Goal: Task Accomplishment & Management: Use online tool/utility

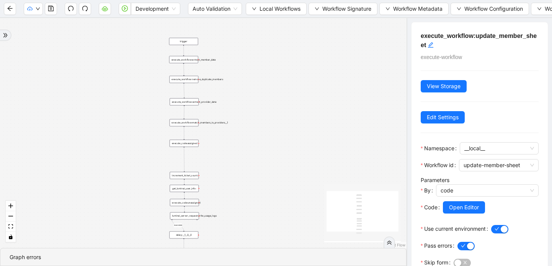
drag, startPoint x: 263, startPoint y: 103, endPoint x: 261, endPoint y: 98, distance: 6.0
click at [261, 98] on div "success trigger execute_workflow:extract_member_data execute_workflow:remove_du…" at bounding box center [203, 133] width 407 height 230
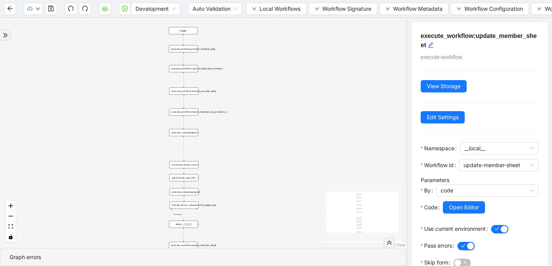
drag, startPoint x: 289, startPoint y: 77, endPoint x: 289, endPoint y: 67, distance: 10.3
click at [289, 67] on div "success trigger execute_workflow:extract_member_data execute_workflow:remove_du…" at bounding box center [203, 133] width 407 height 230
drag, startPoint x: 253, startPoint y: 137, endPoint x: 243, endPoint y: 137, distance: 10.0
click at [243, 137] on div "success trigger execute_workflow:extract_member_data execute_workflow:remove_du…" at bounding box center [203, 133] width 407 height 230
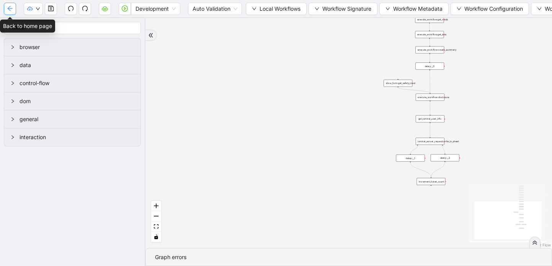
click at [8, 8] on icon "arrow-left" at bounding box center [9, 8] width 5 height 5
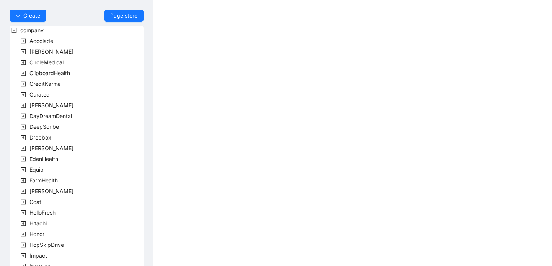
scroll to position [230, 0]
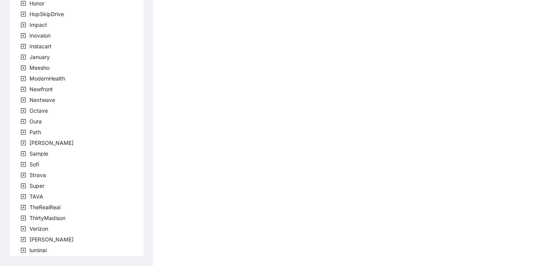
click at [24, 240] on icon "plus-square" at bounding box center [23, 239] width 5 height 5
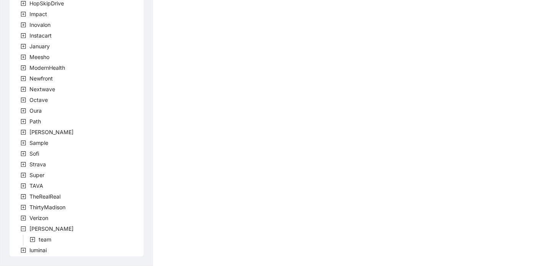
click at [30, 239] on icon "plus-square" at bounding box center [32, 239] width 5 height 5
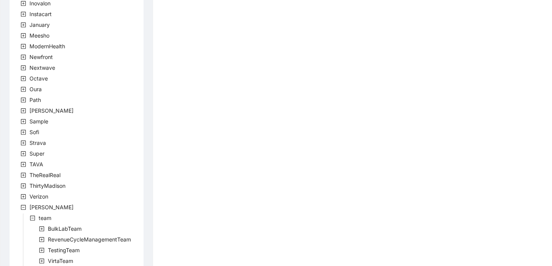
scroll to position [284, 0]
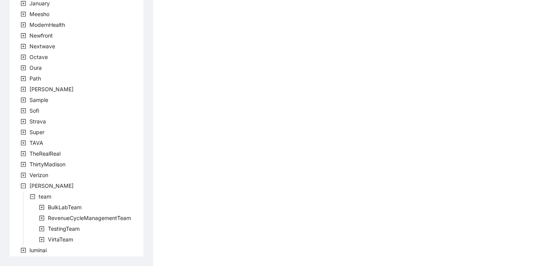
click at [41, 237] on icon "plus-square" at bounding box center [41, 239] width 5 height 5
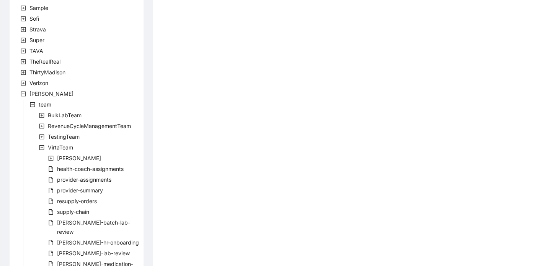
scroll to position [466, 0]
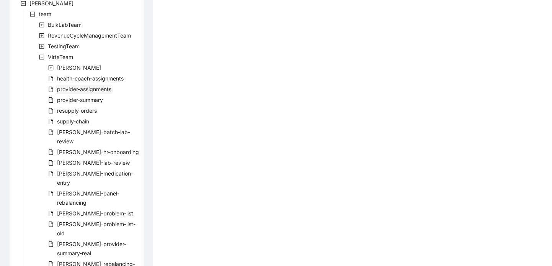
click at [83, 90] on span "provider-assignments" at bounding box center [84, 89] width 54 height 7
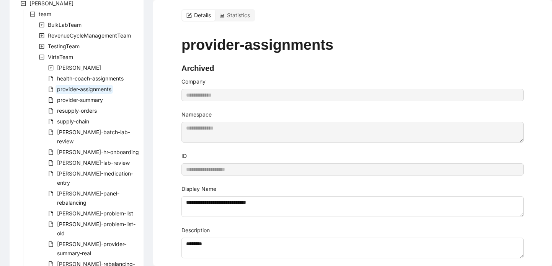
scroll to position [9, 0]
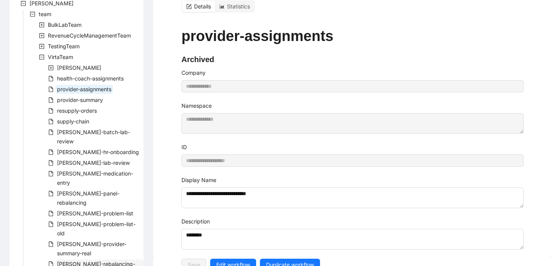
click at [114, 260] on span "[PERSON_NAME]-rebalancing-part-two" at bounding box center [96, 268] width 78 height 16
type input "**********"
type textarea "**********"
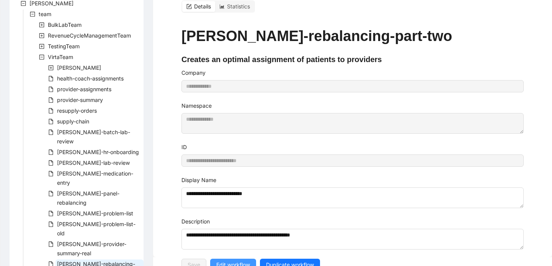
click at [234, 260] on span "Edit workflow" at bounding box center [233, 264] width 34 height 8
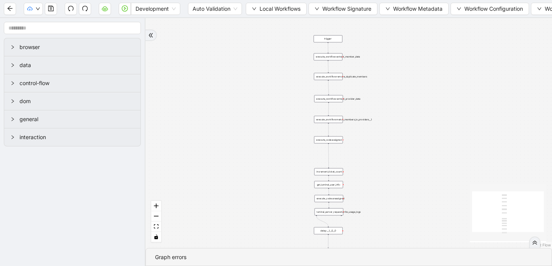
drag, startPoint x: 322, startPoint y: 64, endPoint x: 228, endPoint y: 155, distance: 130.8
click at [228, 155] on div "trigger execute_workflow:extract_member_data execute_workflow:remove_duplicate_…" at bounding box center [348, 133] width 407 height 230
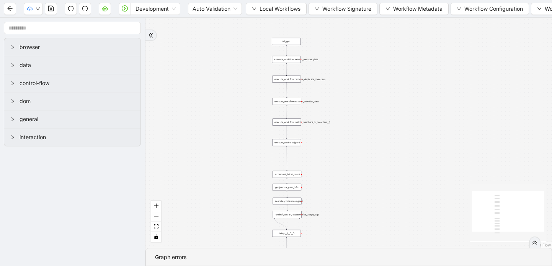
drag, startPoint x: 279, startPoint y: 105, endPoint x: 237, endPoint y: 109, distance: 41.5
click at [237, 109] on div "trigger execute_workflow:extract_member_data execute_workflow:remove_duplicate_…" at bounding box center [348, 133] width 407 height 230
click at [257, 8] on button "Local Workflows" at bounding box center [276, 9] width 61 height 12
click at [258, 21] on span "Select" at bounding box center [277, 24] width 50 height 8
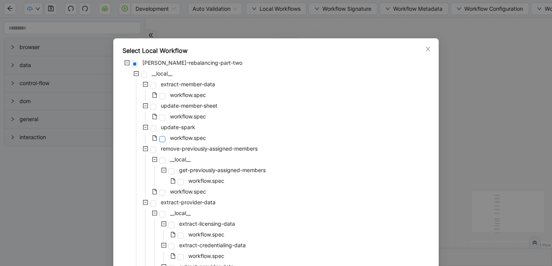
click at [163, 138] on span at bounding box center [162, 139] width 6 height 6
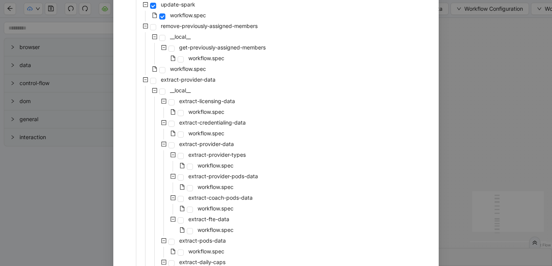
scroll to position [212, 0]
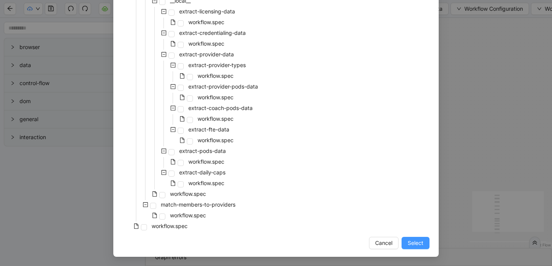
click at [417, 242] on span "Select" at bounding box center [416, 243] width 16 height 8
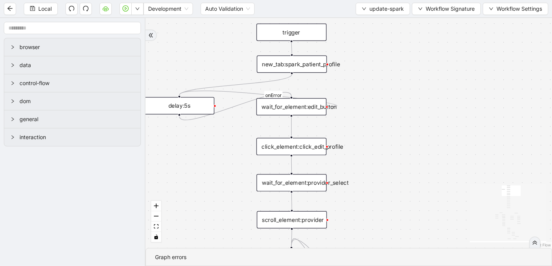
drag, startPoint x: 311, startPoint y: 126, endPoint x: 351, endPoint y: 85, distance: 57.7
click at [351, 85] on div "loopFrom loopFrom exitFrom fallback down exitFrom fallback matches_correct_prov…" at bounding box center [348, 133] width 407 height 230
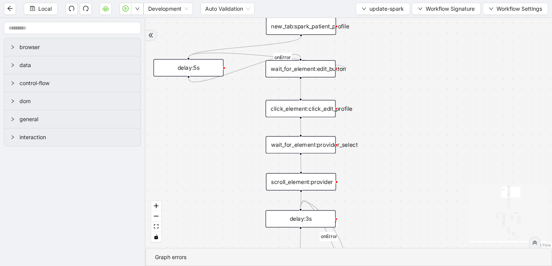
drag, startPoint x: 362, startPoint y: 216, endPoint x: 371, endPoint y: 178, distance: 39.0
click at [371, 178] on div "loopFrom loopFrom exitFrom fallback down exitFrom fallback matches_correct_prov…" at bounding box center [348, 133] width 407 height 230
click at [360, 9] on button "update-spark" at bounding box center [383, 9] width 54 height 12
click at [364, 27] on span "Select" at bounding box center [381, 24] width 42 height 8
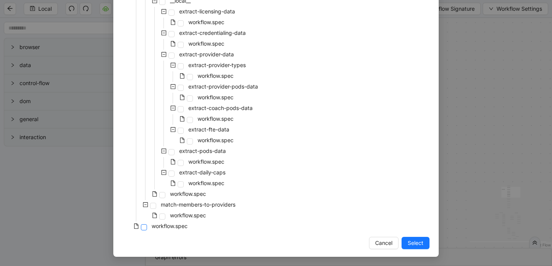
click at [145, 228] on span at bounding box center [144, 227] width 6 height 6
click at [417, 246] on span "Select" at bounding box center [416, 243] width 16 height 8
click at [412, 241] on div "loopFrom loopFrom exitFrom fallback down exitFrom fallback matches_correct_prov…" at bounding box center [348, 133] width 407 height 230
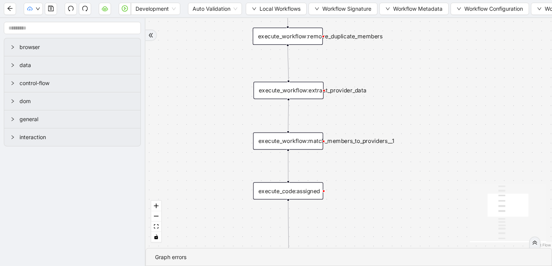
drag, startPoint x: 406, startPoint y: 116, endPoint x: 426, endPoint y: 209, distance: 94.3
click at [426, 209] on div "success trigger execute_workflow:extract_member_data execute_workflow:remove_du…" at bounding box center [348, 133] width 407 height 230
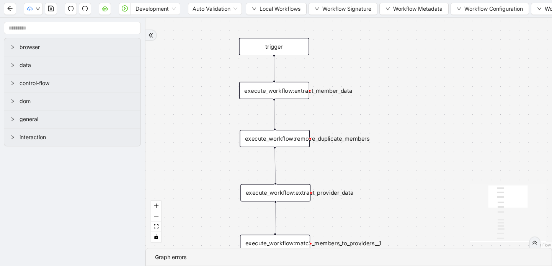
drag, startPoint x: 435, startPoint y: 90, endPoint x: 422, endPoint y: 191, distance: 101.9
click at [422, 191] on div "success trigger execute_workflow:extract_member_data execute_workflow:remove_du…" at bounding box center [348, 133] width 407 height 230
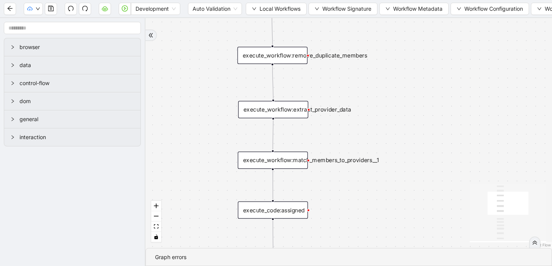
drag, startPoint x: 422, startPoint y: 191, endPoint x: 420, endPoint y: 102, distance: 89.2
click at [420, 101] on div "success trigger execute_workflow:extract_member_data execute_workflow:remove_du…" at bounding box center [348, 133] width 407 height 230
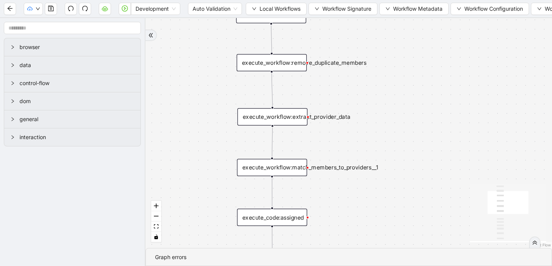
drag, startPoint x: 418, startPoint y: 162, endPoint x: 416, endPoint y: 177, distance: 14.7
click at [416, 177] on div "success trigger execute_workflow:extract_member_data execute_workflow:remove_du…" at bounding box center [348, 133] width 407 height 230
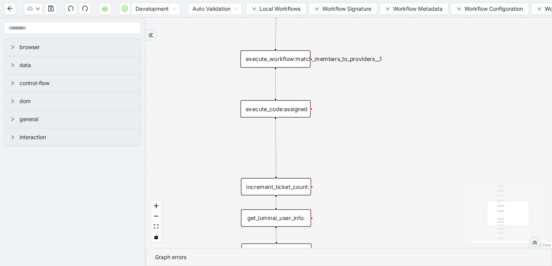
drag, startPoint x: 385, startPoint y: 152, endPoint x: 389, endPoint y: 47, distance: 104.6
click at [389, 46] on div "success trigger execute_workflow:extract_member_data execute_workflow:remove_du…" at bounding box center [348, 133] width 407 height 230
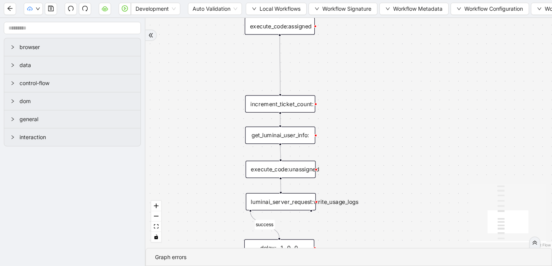
drag, startPoint x: 350, startPoint y: 141, endPoint x: 354, endPoint y: 57, distance: 84.0
click at [354, 57] on div "success trigger execute_workflow:extract_member_data execute_workflow:remove_du…" at bounding box center [348, 133] width 407 height 230
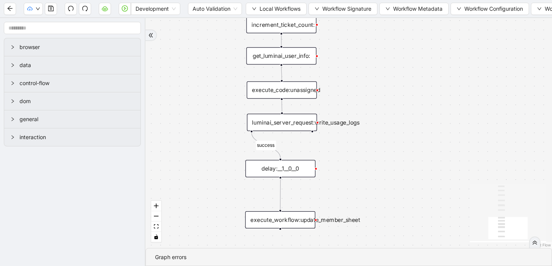
drag, startPoint x: 362, startPoint y: 100, endPoint x: 363, endPoint y: 21, distance: 79.6
click at [363, 21] on div "success trigger execute_workflow:extract_member_data execute_workflow:remove_du…" at bounding box center [348, 133] width 407 height 230
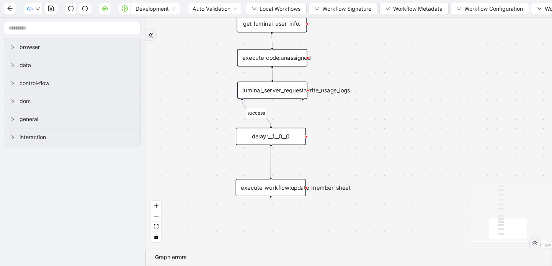
drag, startPoint x: 378, startPoint y: 78, endPoint x: 368, endPoint y: 45, distance: 33.9
click at [368, 45] on div "success trigger execute_workflow:extract_member_data execute_workflow:remove_du…" at bounding box center [348, 133] width 407 height 230
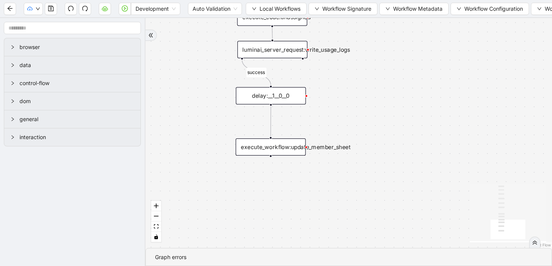
drag, startPoint x: 348, startPoint y: 142, endPoint x: 348, endPoint y: 102, distance: 39.8
click at [348, 102] on div "success trigger execute_workflow:extract_member_data execute_workflow:remove_du…" at bounding box center [348, 133] width 407 height 230
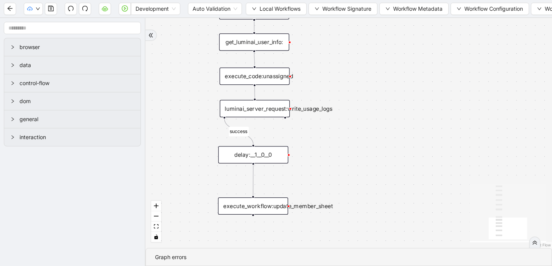
drag, startPoint x: 392, startPoint y: 77, endPoint x: 374, endPoint y: 135, distance: 60.8
click at [374, 135] on div "success trigger execute_workflow:extract_member_data execute_workflow:remove_du…" at bounding box center [348, 133] width 407 height 230
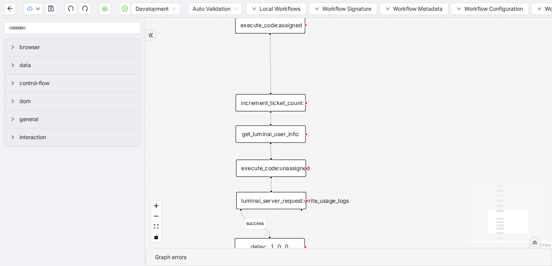
drag, startPoint x: 370, startPoint y: 111, endPoint x: 387, endPoint y: 203, distance: 92.6
click at [387, 203] on div "success trigger execute_workflow:extract_member_data execute_workflow:remove_du…" at bounding box center [348, 133] width 407 height 230
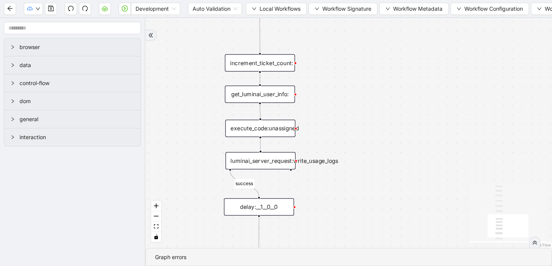
drag, startPoint x: 391, startPoint y: 124, endPoint x: 380, endPoint y: 84, distance: 41.2
click at [380, 84] on div "success trigger execute_workflow:extract_member_data execute_workflow:remove_du…" at bounding box center [348, 133] width 407 height 230
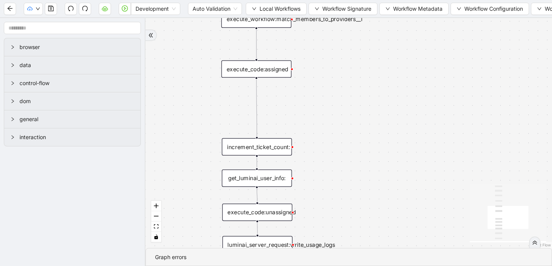
drag, startPoint x: 354, startPoint y: 72, endPoint x: 351, endPoint y: 156, distance: 83.9
click at [351, 156] on div "success trigger execute_workflow:extract_member_data execute_workflow:remove_du…" at bounding box center [348, 133] width 407 height 230
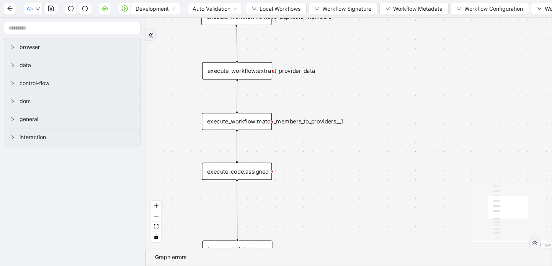
drag, startPoint x: 374, startPoint y: 60, endPoint x: 354, endPoint y: 162, distance: 104.1
click at [354, 162] on div "success trigger execute_workflow:extract_member_data execute_workflow:remove_du…" at bounding box center [348, 133] width 407 height 230
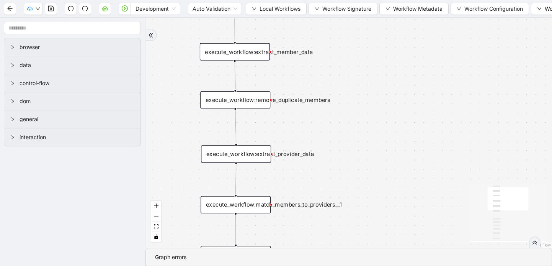
drag, startPoint x: 397, startPoint y: 57, endPoint x: 396, endPoint y: 158, distance: 101.1
click at [396, 158] on div "success trigger execute_workflow:extract_member_data execute_workflow:remove_du…" at bounding box center [348, 133] width 407 height 230
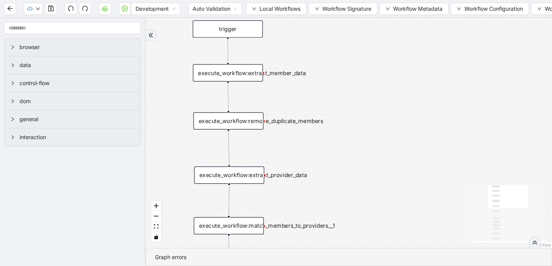
drag, startPoint x: 397, startPoint y: 65, endPoint x: 390, endPoint y: 69, distance: 7.7
click at [390, 69] on div "success trigger execute_workflow:extract_member_data execute_workflow:remove_du…" at bounding box center [348, 133] width 407 height 230
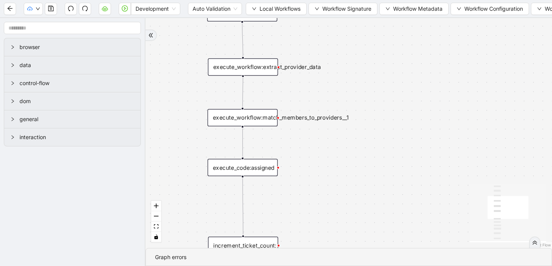
drag, startPoint x: 375, startPoint y: 139, endPoint x: 389, endPoint y: 30, distance: 109.2
click at [389, 30] on div "success trigger execute_workflow:extract_member_data execute_workflow:remove_du…" at bounding box center [348, 133] width 407 height 230
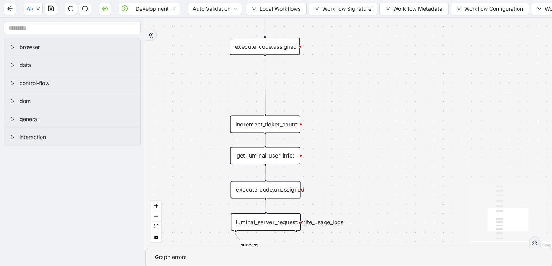
drag, startPoint x: 368, startPoint y: 159, endPoint x: 390, endPoint y: 39, distance: 121.5
click at [390, 38] on div "success trigger execute_workflow:extract_member_data execute_workflow:remove_du…" at bounding box center [348, 133] width 407 height 230
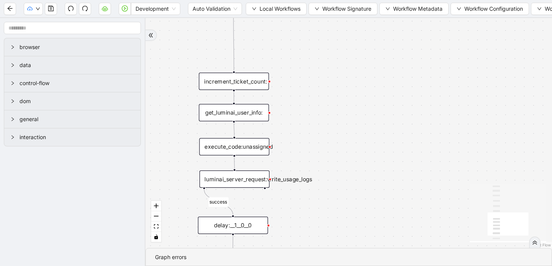
drag, startPoint x: 376, startPoint y: 123, endPoint x: 344, endPoint y: 78, distance: 54.5
click at [344, 78] on div "success trigger execute_workflow:extract_member_data execute_workflow:remove_du…" at bounding box center [348, 133] width 407 height 230
click at [244, 148] on div "execute_code:unassigned" at bounding box center [234, 145] width 70 height 17
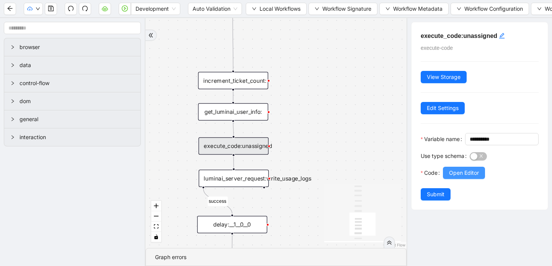
click at [482, 179] on button "Open Editor" at bounding box center [464, 173] width 42 height 12
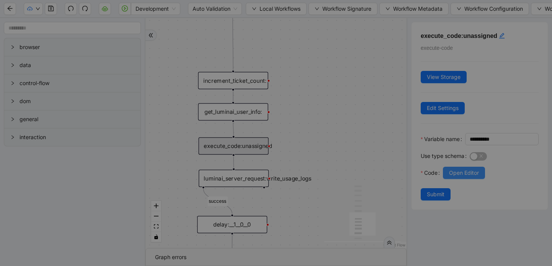
scroll to position [115, 0]
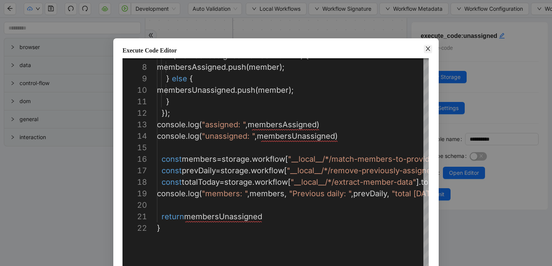
click at [428, 47] on icon "close" at bounding box center [428, 49] width 6 height 6
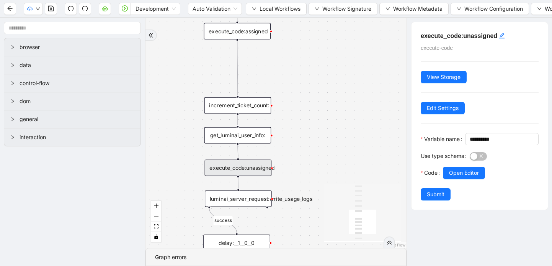
drag, startPoint x: 319, startPoint y: 157, endPoint x: 320, endPoint y: 178, distance: 21.1
click at [320, 178] on div "success trigger execute_workflow:extract_member_data execute_workflow:remove_du…" at bounding box center [275, 133] width 261 height 230
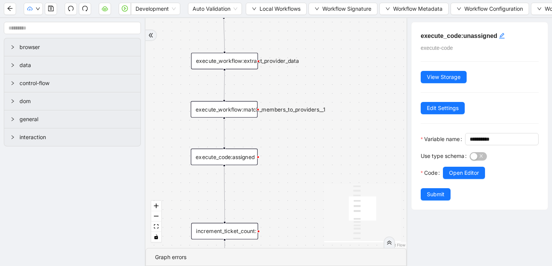
drag, startPoint x: 332, startPoint y: 71, endPoint x: 319, endPoint y: 197, distance: 126.3
click at [319, 197] on div "success trigger execute_workflow:extract_member_data execute_workflow:remove_du…" at bounding box center [275, 133] width 261 height 230
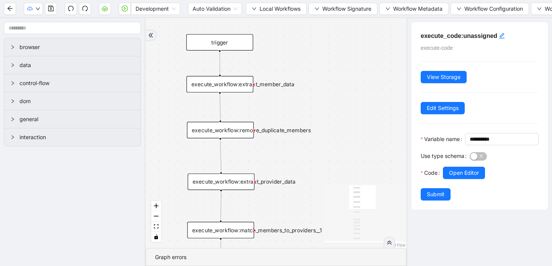
drag, startPoint x: 373, startPoint y: 38, endPoint x: 369, endPoint y: 159, distance: 120.7
click at [369, 159] on div "success trigger execute_workflow:extract_member_data execute_workflow:remove_du…" at bounding box center [275, 133] width 261 height 230
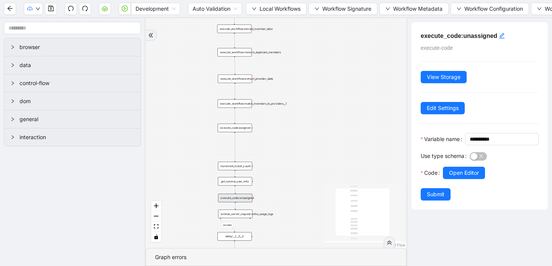
drag, startPoint x: 337, startPoint y: 109, endPoint x: 300, endPoint y: 49, distance: 70.1
click at [300, 49] on div "success trigger execute_workflow:extract_member_data execute_workflow:remove_du…" at bounding box center [275, 133] width 261 height 230
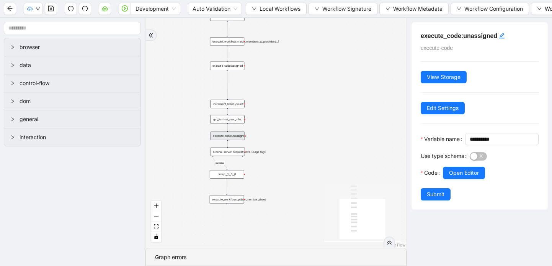
drag, startPoint x: 316, startPoint y: 142, endPoint x: 309, endPoint y: 80, distance: 62.1
click at [309, 80] on div "success trigger execute_workflow:extract_member_data execute_workflow:remove_du…" at bounding box center [275, 133] width 261 height 230
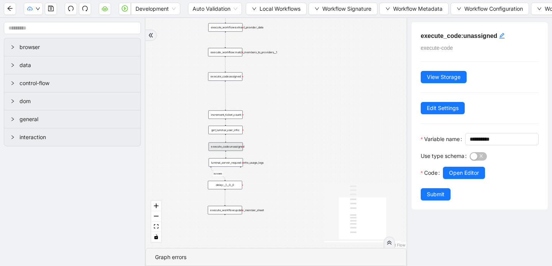
drag, startPoint x: 294, startPoint y: 67, endPoint x: 292, endPoint y: 77, distance: 11.0
click at [292, 77] on div "success trigger execute_workflow:extract_member_data execute_workflow:remove_du…" at bounding box center [275, 133] width 261 height 230
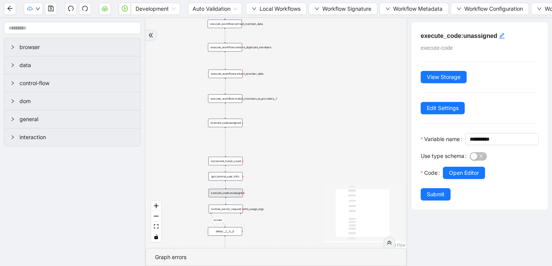
drag, startPoint x: 256, startPoint y: 80, endPoint x: 257, endPoint y: 125, distance: 44.8
click at [257, 126] on div "success trigger execute_workflow:extract_member_data execute_workflow:remove_du…" at bounding box center [275, 133] width 261 height 230
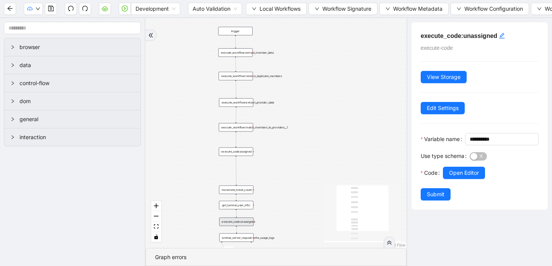
drag, startPoint x: 268, startPoint y: 57, endPoint x: 278, endPoint y: 87, distance: 31.7
click at [278, 87] on div "success trigger execute_workflow:extract_member_data execute_workflow:remove_du…" at bounding box center [275, 133] width 261 height 230
click at [242, 105] on div "execute_workflow:extract_provider_data" at bounding box center [236, 102] width 34 height 8
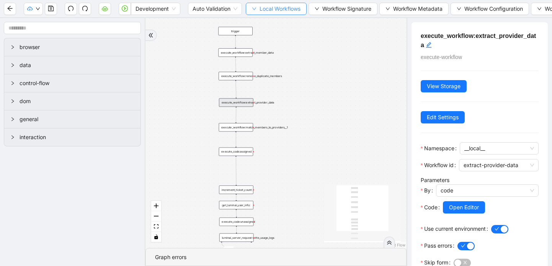
click at [253, 10] on icon "down" at bounding box center [254, 9] width 5 height 5
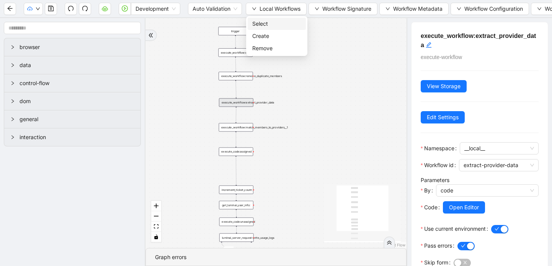
click at [267, 21] on span "Select" at bounding box center [276, 24] width 49 height 8
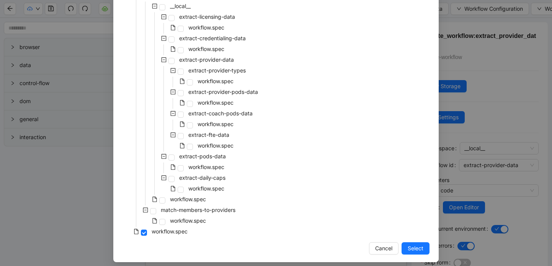
scroll to position [206, 0]
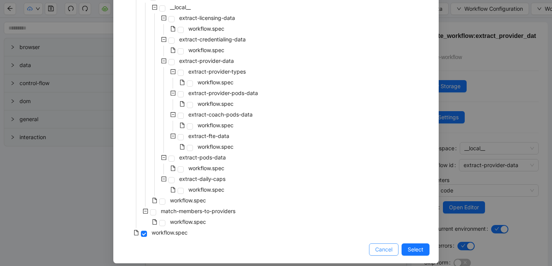
click at [389, 248] on span "Cancel" at bounding box center [383, 249] width 17 height 8
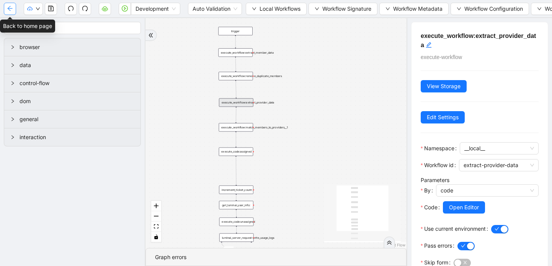
click at [5, 8] on button "button" at bounding box center [10, 9] width 12 height 12
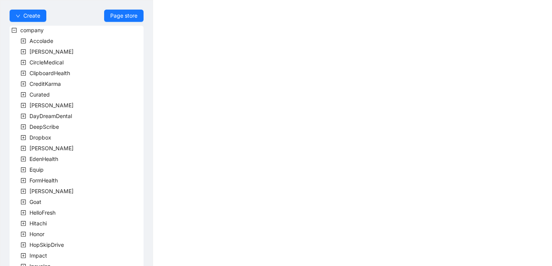
scroll to position [230, 0]
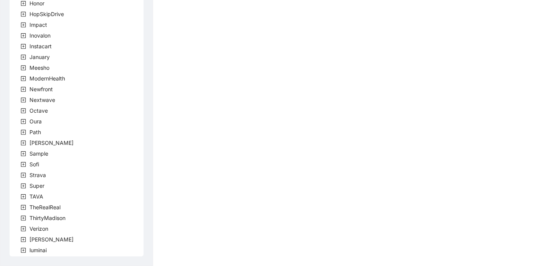
click at [22, 240] on icon "plus-square" at bounding box center [23, 239] width 5 height 5
click at [33, 250] on icon "plus-square" at bounding box center [32, 250] width 2 height 2
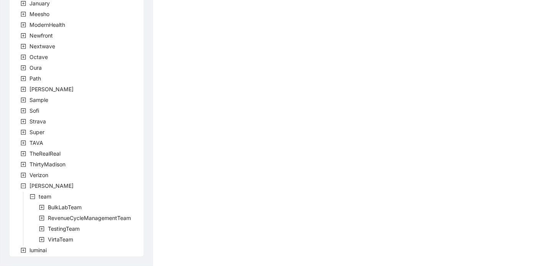
click at [41, 239] on icon "plus-square" at bounding box center [41, 239] width 5 height 5
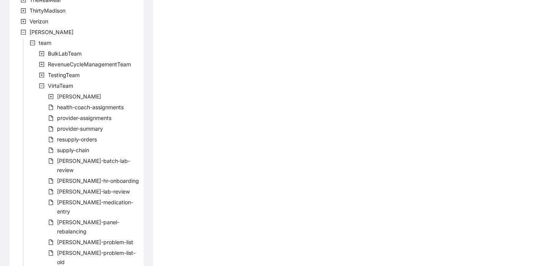
scroll to position [466, 0]
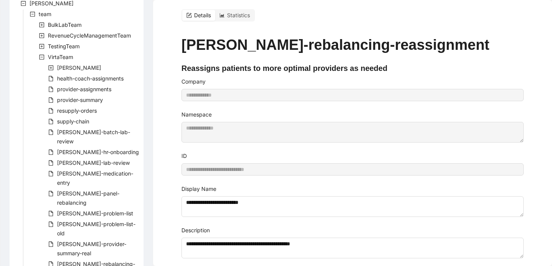
scroll to position [9, 0]
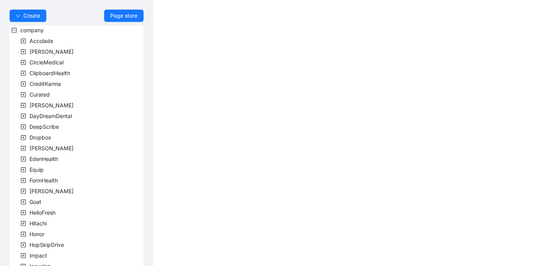
scroll to position [230, 0]
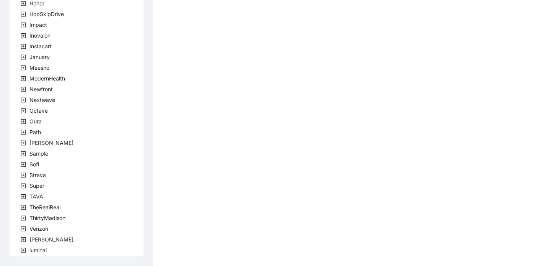
click at [24, 240] on icon "plus-square" at bounding box center [23, 239] width 5 height 5
click at [32, 248] on icon "plus-square" at bounding box center [32, 249] width 5 height 5
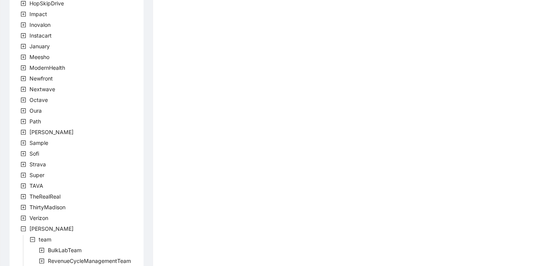
scroll to position [284, 0]
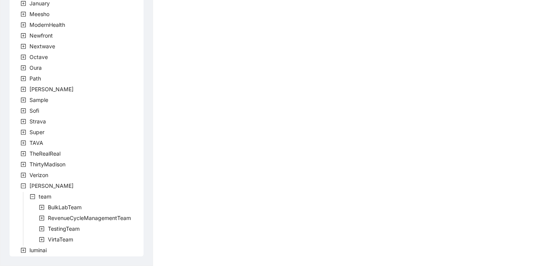
click at [40, 239] on icon "plus-square" at bounding box center [41, 239] width 5 height 5
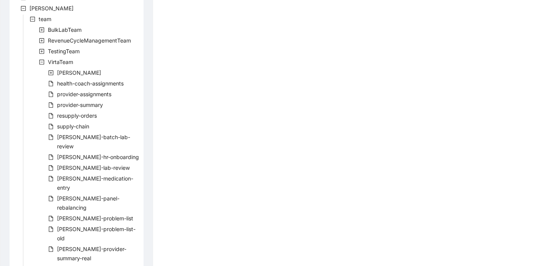
scroll to position [466, 0]
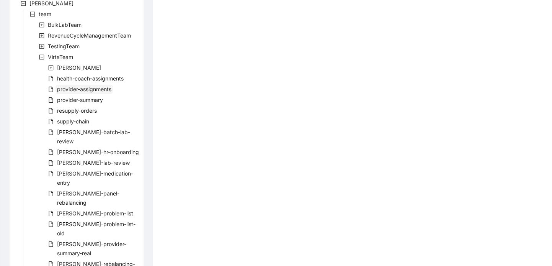
click at [93, 89] on span "provider-assignments" at bounding box center [84, 89] width 54 height 7
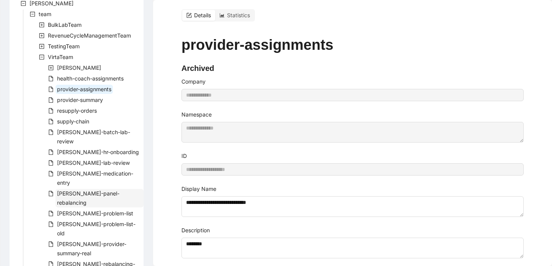
click at [87, 190] on span "[PERSON_NAME]-panel-rebalancing" at bounding box center [88, 198] width 62 height 16
type input "**********"
type textarea "**********"
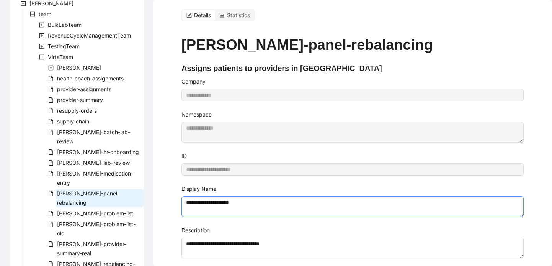
scroll to position [9, 0]
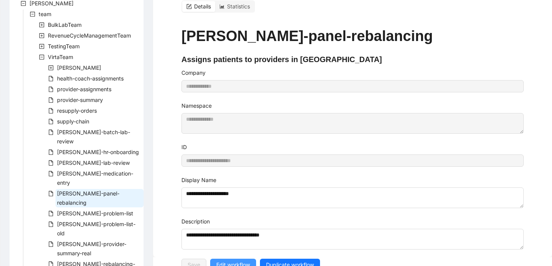
click at [233, 260] on span "Edit workflow" at bounding box center [233, 264] width 34 height 8
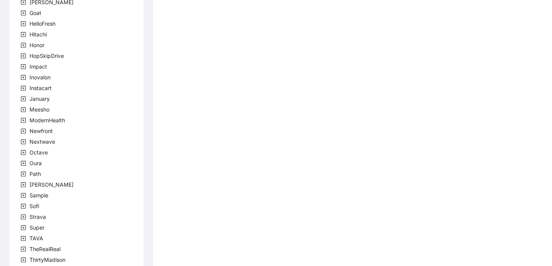
scroll to position [230, 0]
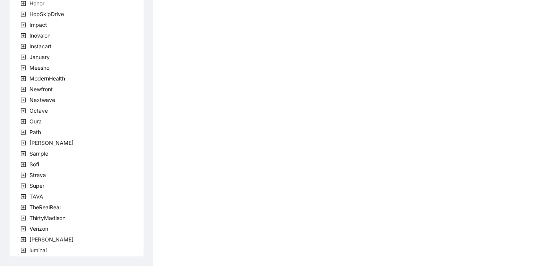
click at [25, 239] on icon "plus-square" at bounding box center [23, 239] width 5 height 5
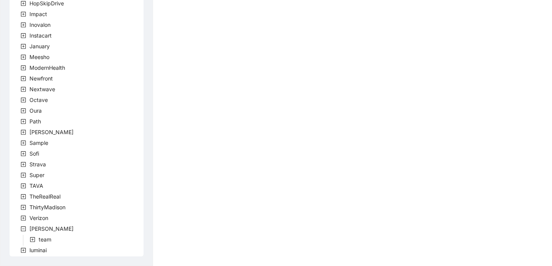
click at [30, 241] on icon "plus-square" at bounding box center [32, 239] width 5 height 5
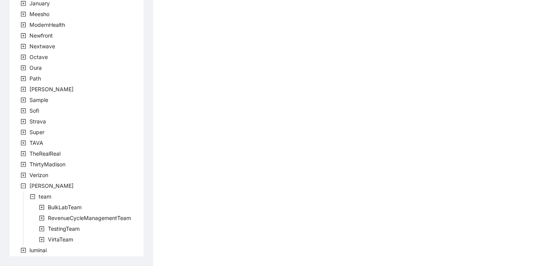
click at [41, 238] on icon "plus-square" at bounding box center [41, 239] width 5 height 5
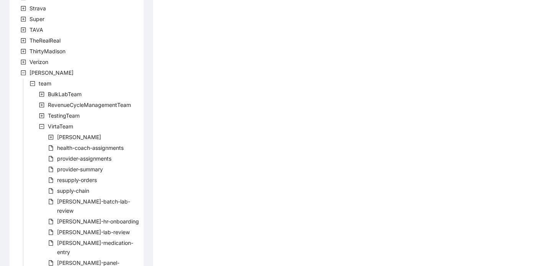
scroll to position [466, 0]
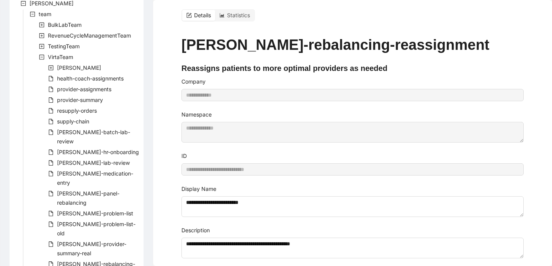
scroll to position [9, 0]
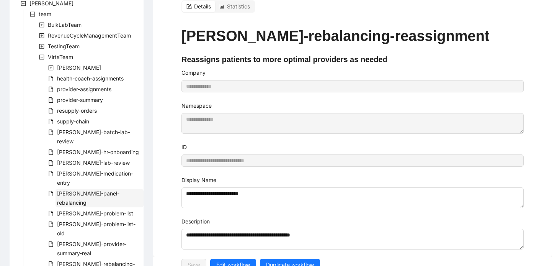
click at [83, 190] on span "[PERSON_NAME]-panel-rebalancing" at bounding box center [88, 198] width 62 height 16
type input "**********"
type textarea "**********"
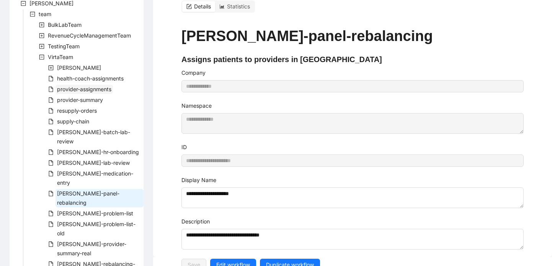
click at [79, 90] on span "provider-assignments" at bounding box center [84, 89] width 54 height 7
type input "**********"
type textarea "**********"
type textarea "********"
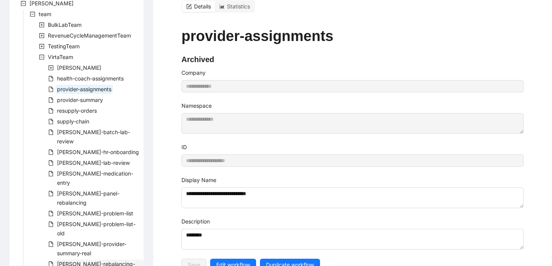
click at [97, 260] on span "[PERSON_NAME]-rebalancing-part-two" at bounding box center [96, 268] width 78 height 16
type input "**********"
type textarea "**********"
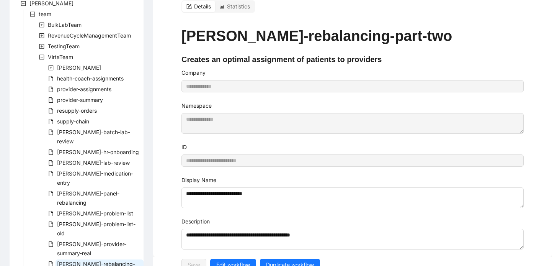
type input "**********"
type textarea "**********"
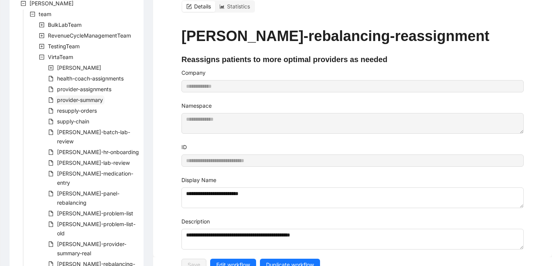
click at [85, 101] on span "provider-summary" at bounding box center [80, 99] width 46 height 7
type input "**********"
type textarea "**********"
type textarea "********"
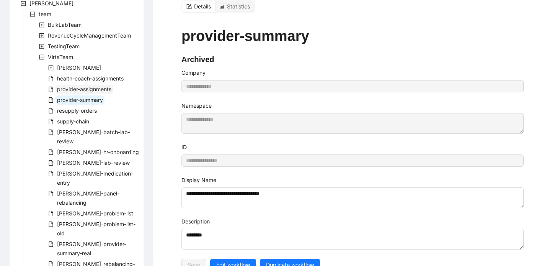
click at [79, 90] on span "provider-assignments" at bounding box center [84, 89] width 54 height 7
type input "**********"
type textarea "**********"
click at [41, 36] on icon "plus-square" at bounding box center [41, 35] width 5 height 5
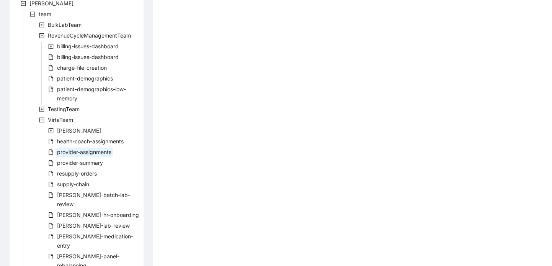
click at [40, 24] on icon "plus-square" at bounding box center [41, 24] width 5 height 5
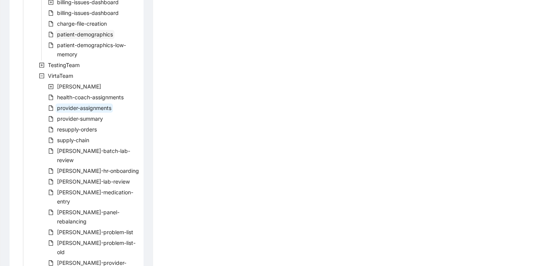
scroll to position [540, 0]
